Goal: Communication & Community: Answer question/provide support

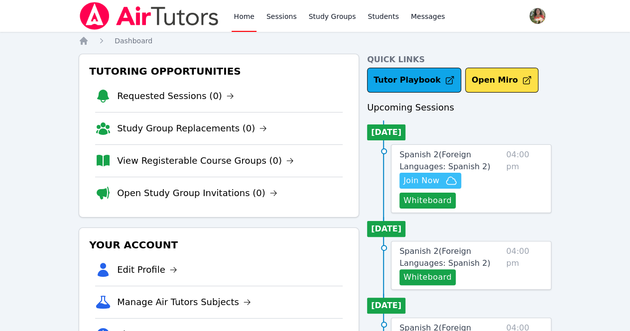
click at [437, 179] on span "Join Now" at bounding box center [421, 181] width 36 height 12
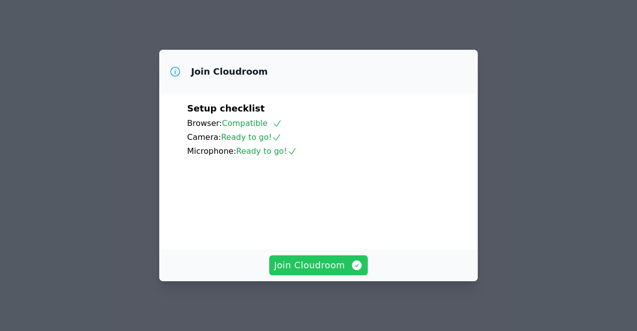
click at [339, 270] on span "Join Cloudroom" at bounding box center [318, 265] width 89 height 14
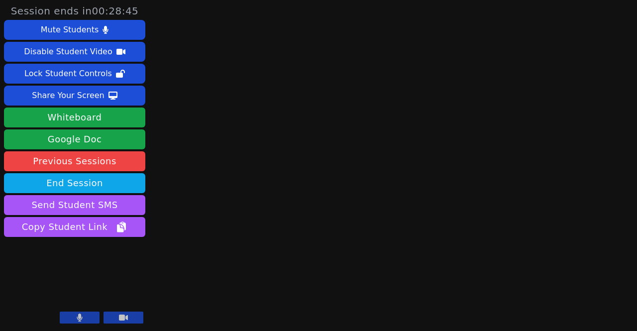
click at [75, 286] on video at bounding box center [74, 287] width 141 height 80
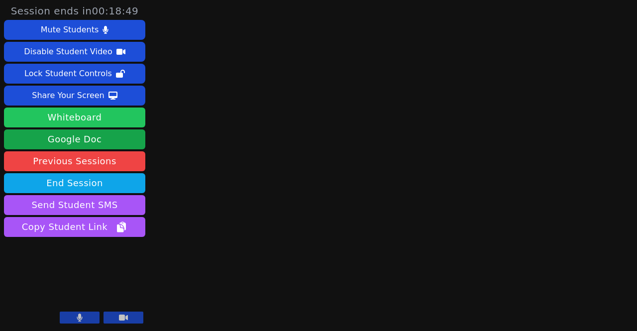
click at [78, 119] on button "Whiteboard" at bounding box center [74, 117] width 141 height 20
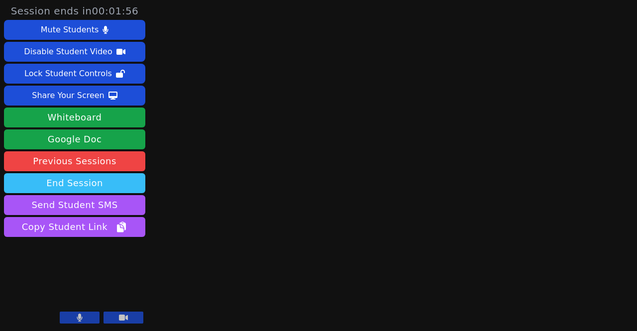
click at [114, 175] on button "End Session" at bounding box center [74, 183] width 141 height 20
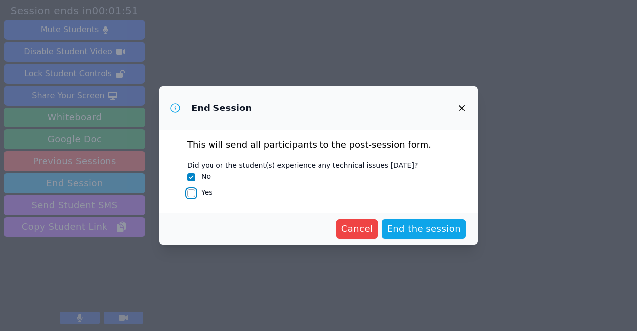
click at [192, 192] on input "Yes" at bounding box center [191, 193] width 8 height 8
checkbox input "true"
checkbox input "false"
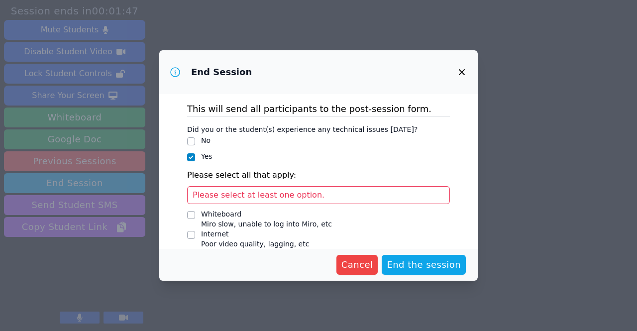
click at [240, 195] on span "Please select at least one option." at bounding box center [259, 194] width 132 height 9
click at [190, 234] on input "Internet Poor video quality, lagging, etc" at bounding box center [191, 235] width 8 height 8
checkbox input "true"
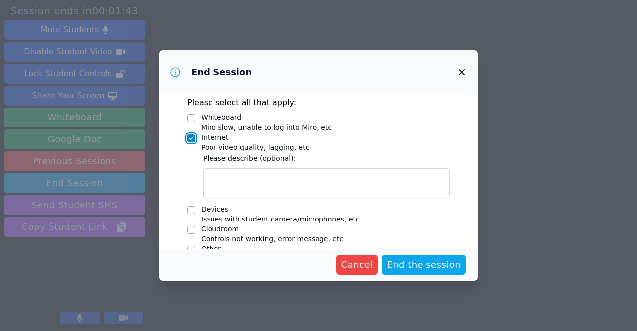
scroll to position [91, 0]
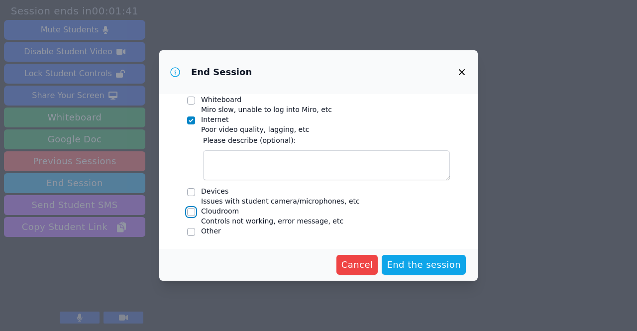
click at [192, 211] on input "Cloudroom Controls not working, error message, etc" at bounding box center [191, 212] width 8 height 8
checkbox input "true"
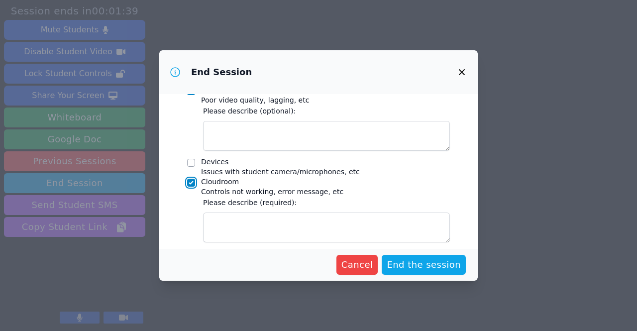
scroll to position [144, 0]
click at [189, 157] on div at bounding box center [191, 162] width 8 height 12
click at [189, 159] on input "Devices Issues with student camera/microphones, etc" at bounding box center [191, 162] width 8 height 8
checkbox input "true"
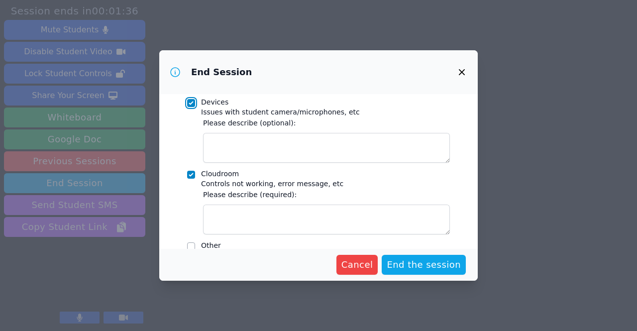
scroll to position [218, 0]
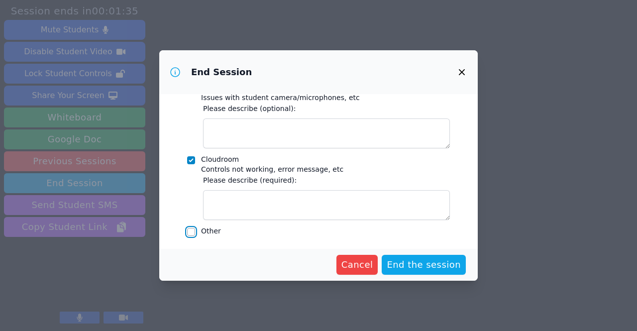
click at [189, 230] on input "Other" at bounding box center [191, 232] width 8 height 8
checkbox input "true"
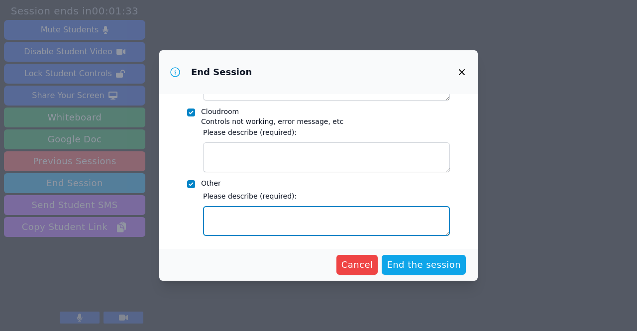
click at [221, 220] on textarea "Other" at bounding box center [326, 221] width 247 height 30
type textarea "blocked permissions on school device"
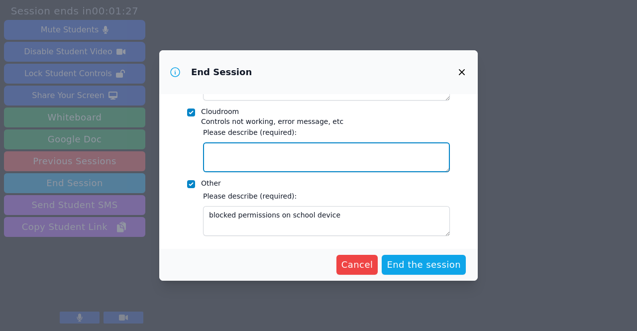
click at [217, 161] on textarea "Cloudroom Controls not working, error message, etc" at bounding box center [326, 157] width 247 height 30
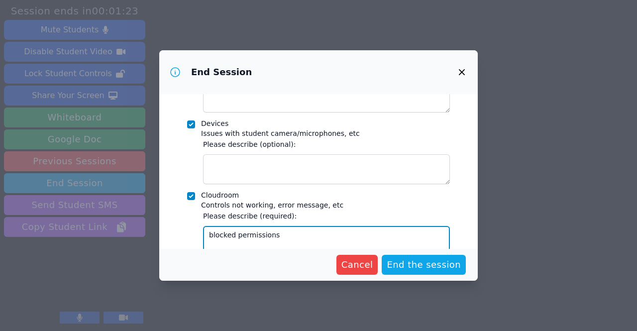
scroll to position [158, 0]
type textarea "blocked permissions"
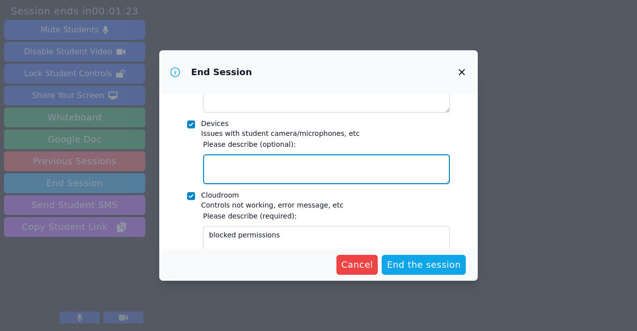
click at [218, 166] on textarea "Devices Issues with student camera/microphones, etc" at bounding box center [326, 169] width 247 height 30
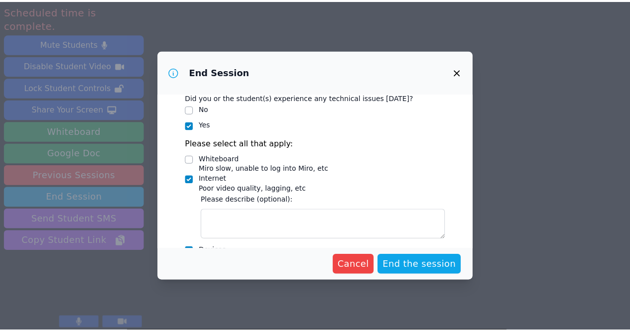
scroll to position [39, 0]
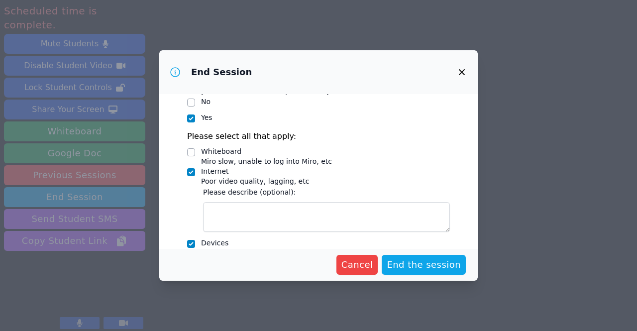
type textarea "blocked permissions. We used the white board to communicate."
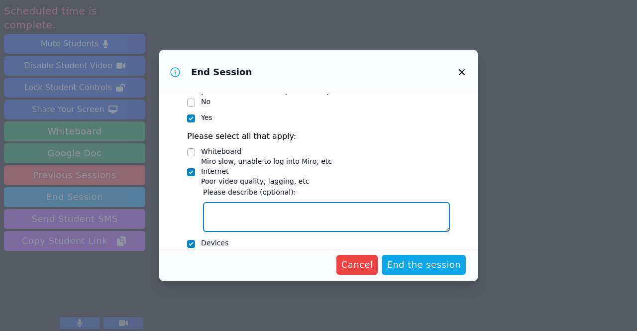
click at [237, 214] on textarea "Internet Poor video quality, lagging, etc" at bounding box center [326, 217] width 247 height 30
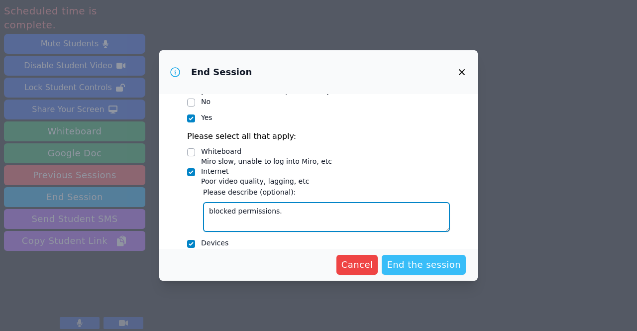
type textarea "blocked permissions."
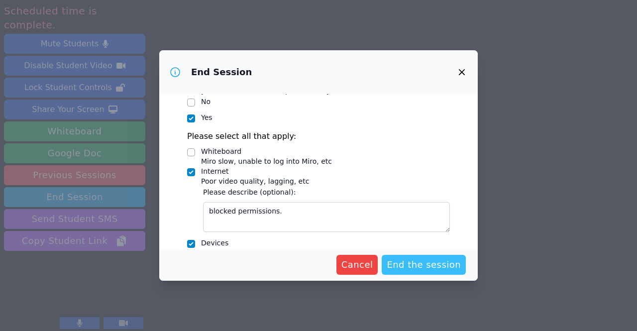
click at [425, 271] on span "End the session" at bounding box center [424, 265] width 74 height 14
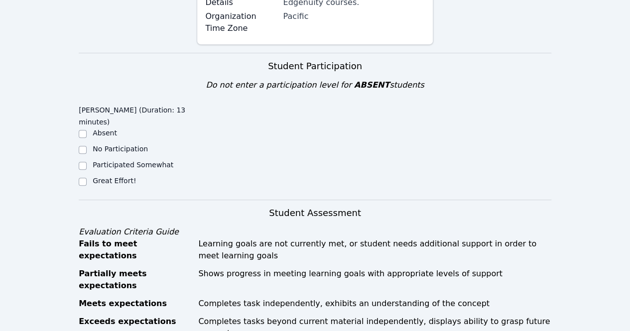
scroll to position [199, 0]
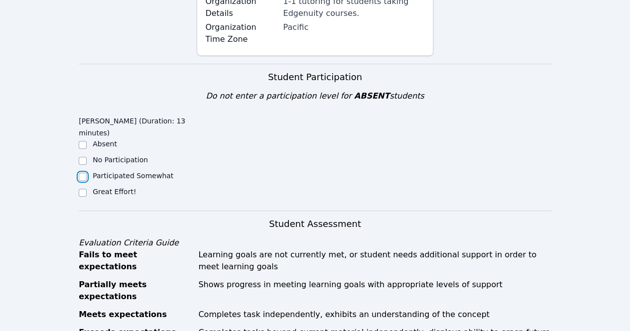
click at [80, 173] on input "Participated Somewhat" at bounding box center [83, 177] width 8 height 8
checkbox input "true"
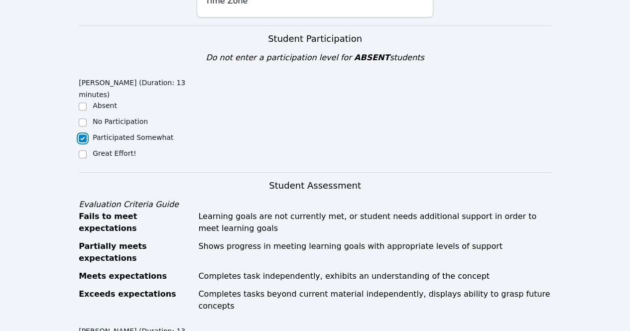
scroll to position [237, 0]
click at [84, 150] on input "Great Effort!" at bounding box center [83, 154] width 8 height 8
checkbox input "true"
checkbox input "false"
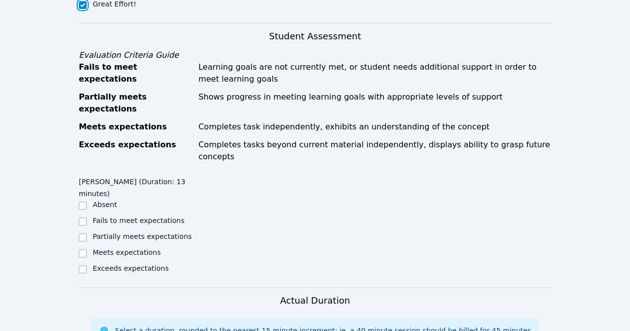
scroll to position [402, 0]
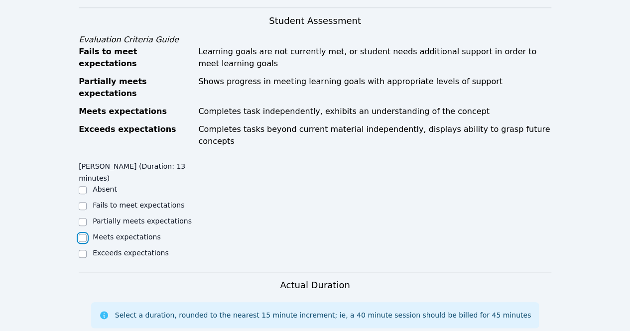
click at [82, 234] on input "Meets expectations" at bounding box center [83, 238] width 8 height 8
checkbox input "true"
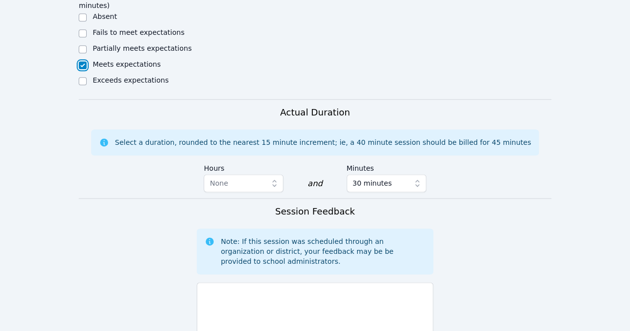
scroll to position [577, 0]
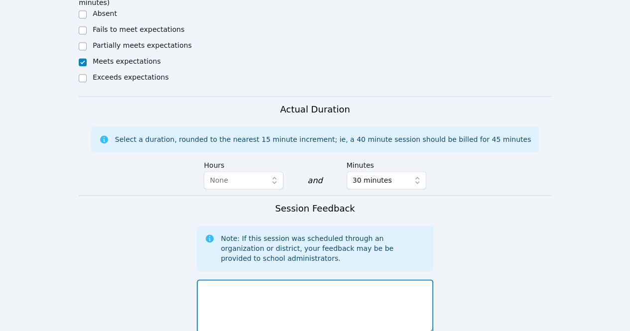
click at [241, 279] on textarea at bounding box center [315, 306] width 236 height 54
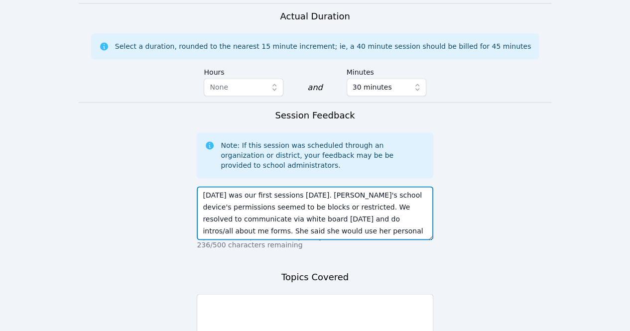
scroll to position [686, 0]
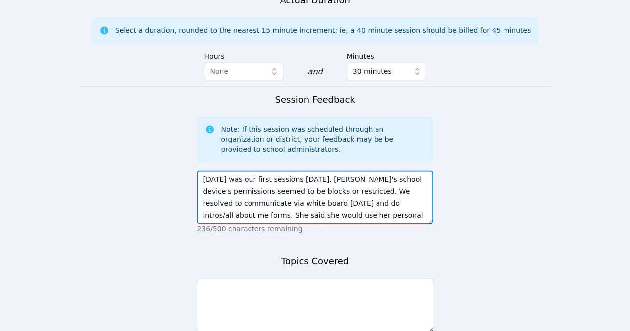
type textarea "Today was our first sessions today. Tehzeeb's school device's permissions seeme…"
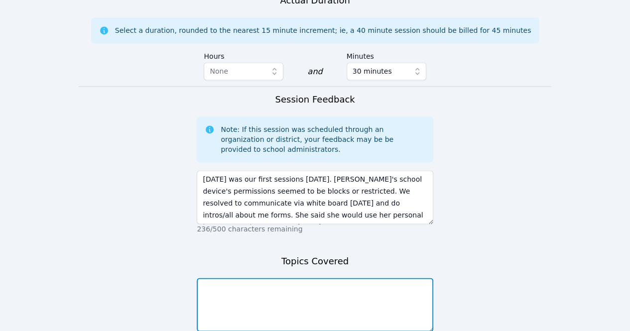
click at [241, 278] on textarea at bounding box center [315, 305] width 236 height 54
type textarea "Introductions/All about me forms and tech issue solutions."
